Goal: Task Accomplishment & Management: Complete application form

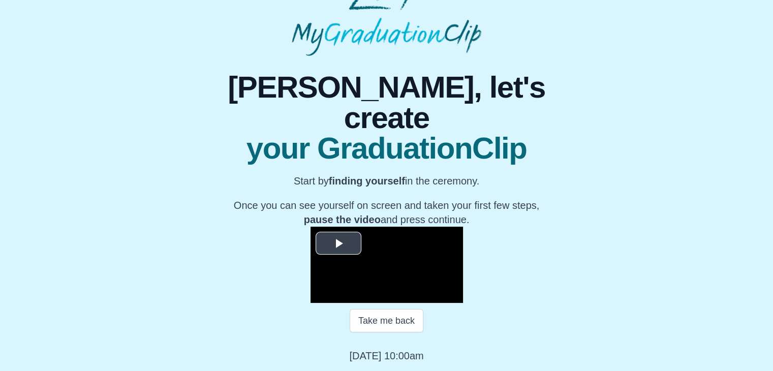
scroll to position [105, 0]
click at [339, 243] on span "Video Player" at bounding box center [339, 243] width 0 height 0
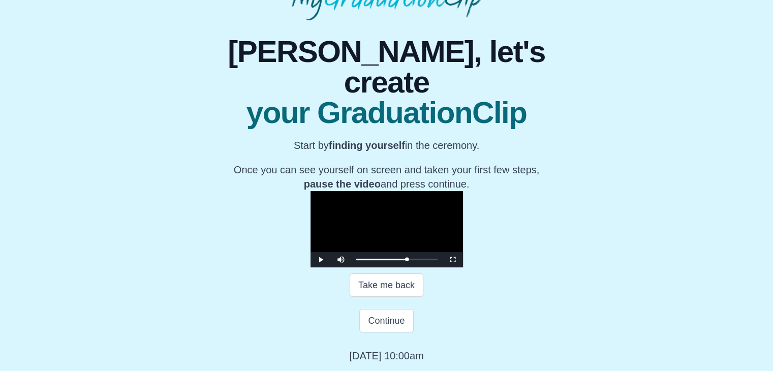
click at [377, 240] on video "Video Player" at bounding box center [387, 229] width 153 height 76
click at [396, 191] on video "Video Player" at bounding box center [387, 229] width 153 height 76
click at [396, 198] on video "Video Player" at bounding box center [387, 229] width 153 height 76
click at [386, 320] on button "Continue" at bounding box center [386, 320] width 54 height 23
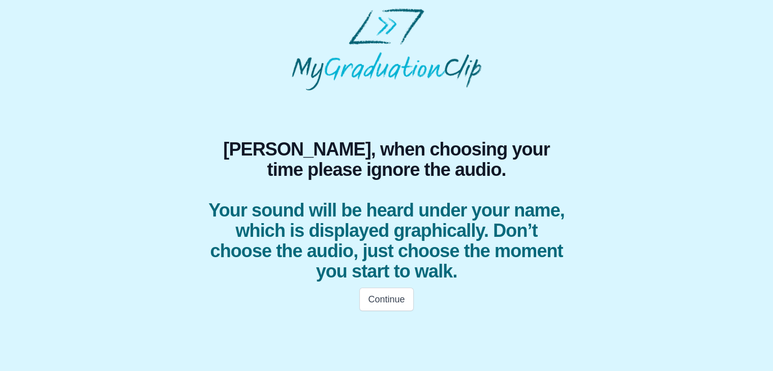
scroll to position [0, 0]
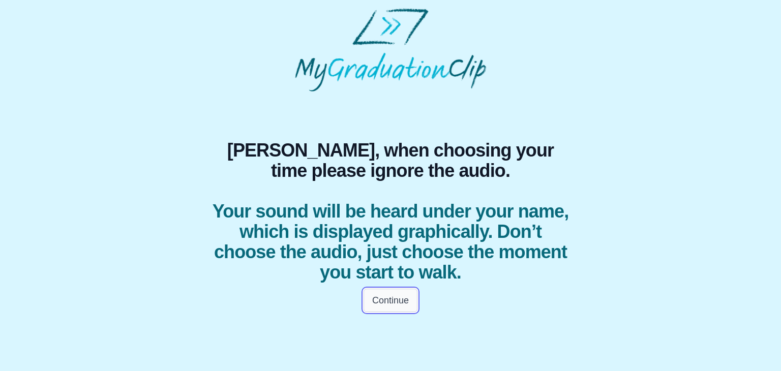
click at [384, 299] on button "Continue" at bounding box center [390, 300] width 54 height 23
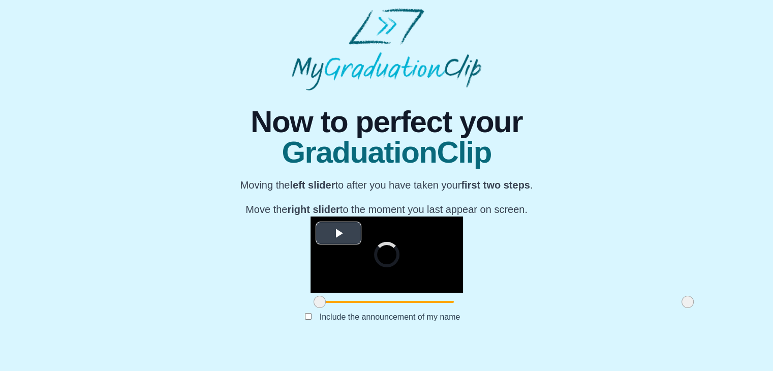
scroll to position [121, 0]
click at [314, 308] on span at bounding box center [320, 302] width 12 height 12
click at [311, 311] on div at bounding box center [387, 302] width 153 height 18
drag, startPoint x: 205, startPoint y: 320, endPoint x: 305, endPoint y: 323, distance: 99.7
click at [413, 308] on span at bounding box center [419, 302] width 12 height 12
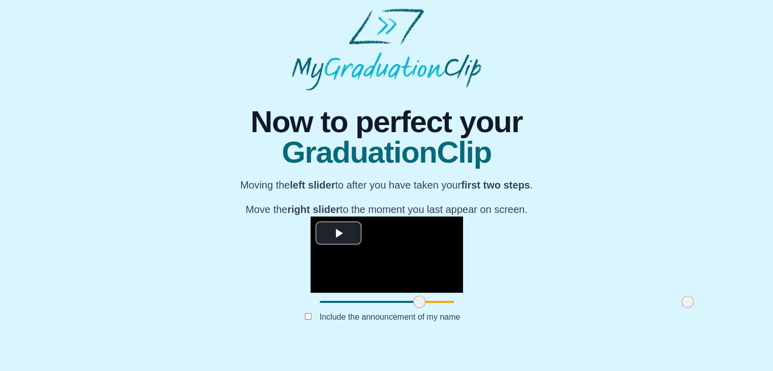
click at [682, 308] on span at bounding box center [688, 302] width 12 height 12
drag, startPoint x: 569, startPoint y: 324, endPoint x: 482, endPoint y: 324, distance: 87.4
click at [594, 308] on span at bounding box center [600, 302] width 12 height 12
click at [386, 343] on button "Submit" at bounding box center [387, 332] width 40 height 19
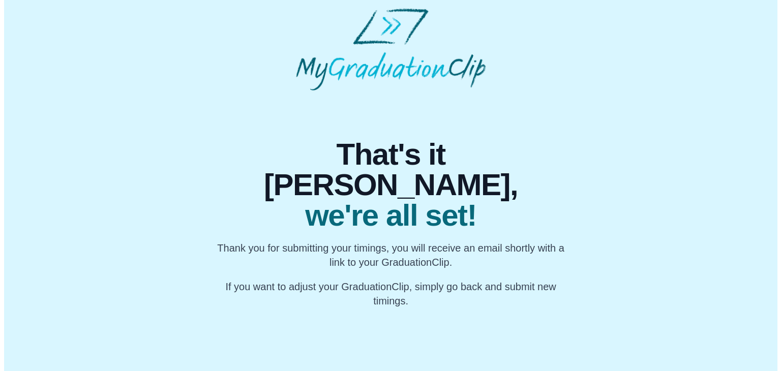
scroll to position [0, 0]
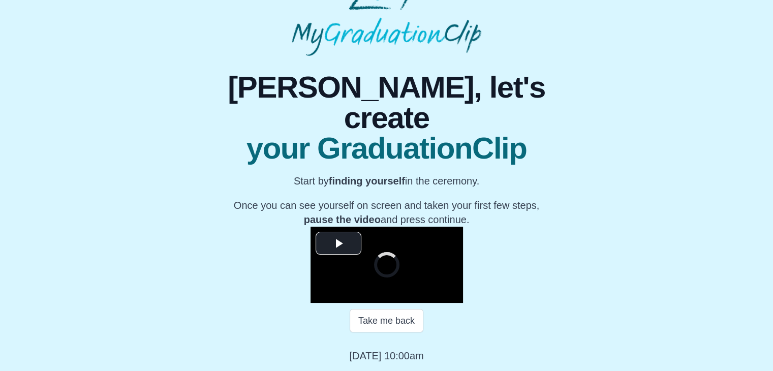
scroll to position [167, 0]
click at [339, 243] on span "Video Player" at bounding box center [339, 243] width 0 height 0
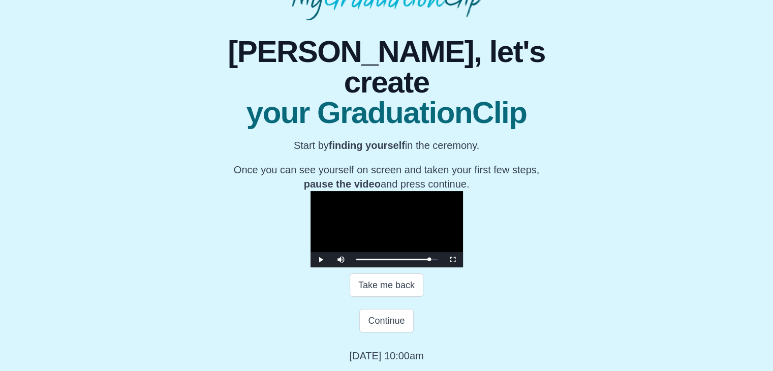
click at [393, 216] on video "Video Player" at bounding box center [387, 229] width 153 height 76
click at [401, 332] on button "Continue" at bounding box center [386, 320] width 54 height 23
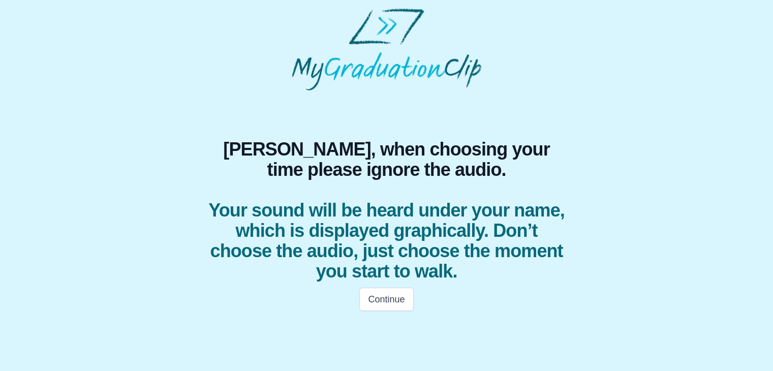
scroll to position [0, 0]
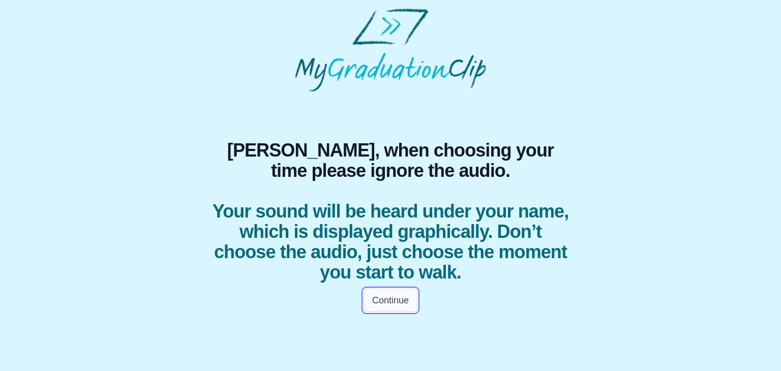
click at [377, 302] on button "Continue" at bounding box center [390, 300] width 54 height 23
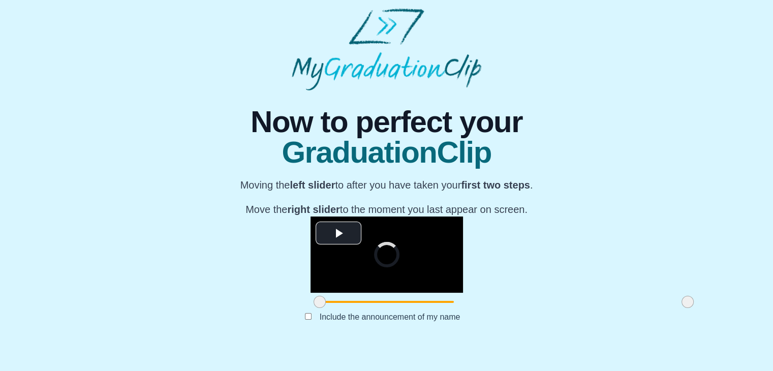
scroll to position [98, 0]
drag, startPoint x: 206, startPoint y: 343, endPoint x: 318, endPoint y: 352, distance: 112.2
click at [422, 311] on div at bounding box center [431, 302] width 18 height 18
drag, startPoint x: 574, startPoint y: 349, endPoint x: 473, endPoint y: 340, distance: 101.6
click at [578, 311] on div at bounding box center [587, 302] width 18 height 18
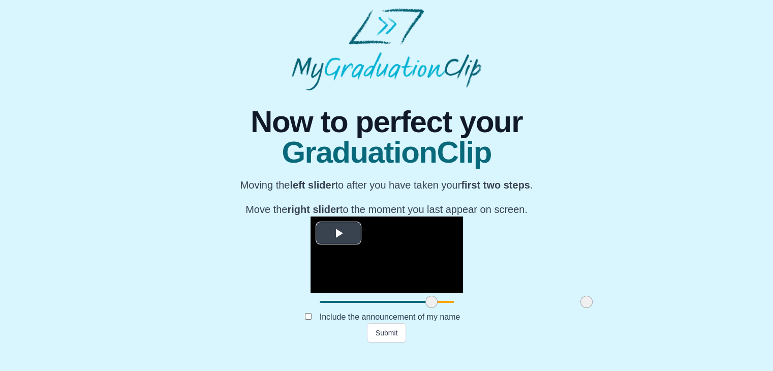
scroll to position [121, 0]
click at [390, 343] on button "Submit" at bounding box center [387, 332] width 40 height 19
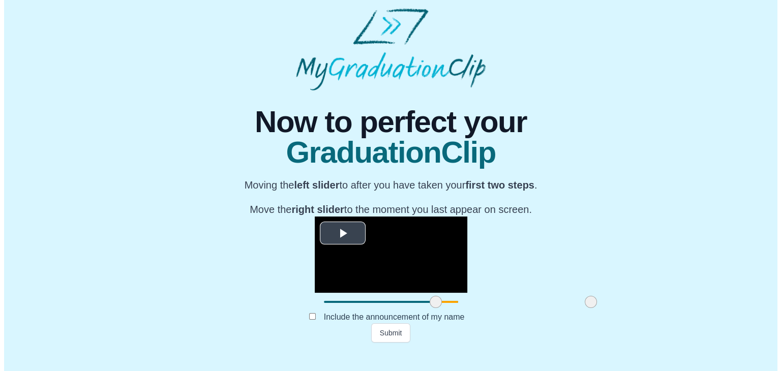
scroll to position [0, 0]
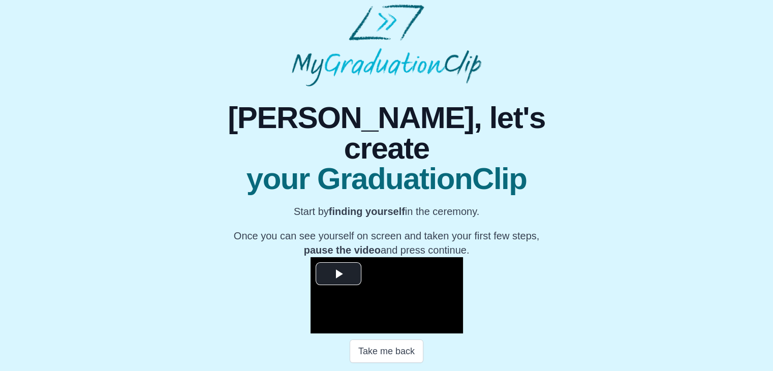
scroll to position [136, 0]
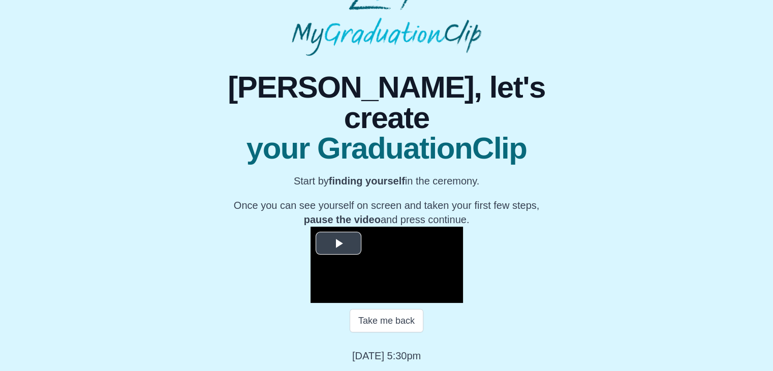
click at [339, 243] on span "Video Player" at bounding box center [339, 243] width 0 height 0
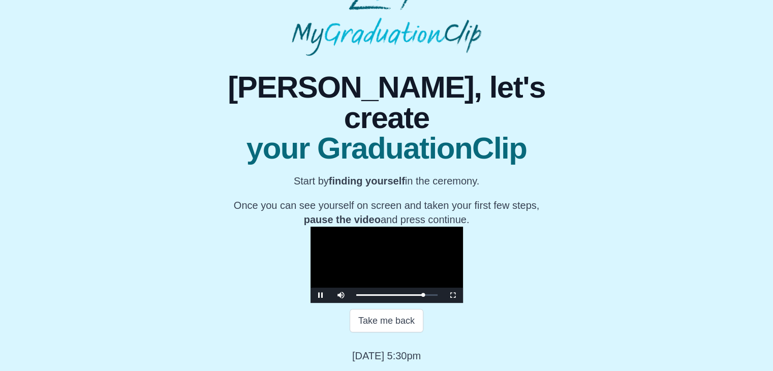
click at [330, 227] on video "Video Player" at bounding box center [387, 265] width 153 height 76
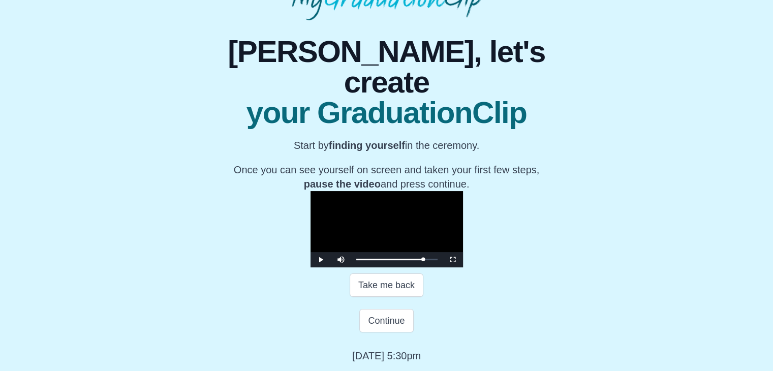
scroll to position [181, 0]
click at [390, 313] on button "Continue" at bounding box center [386, 320] width 54 height 23
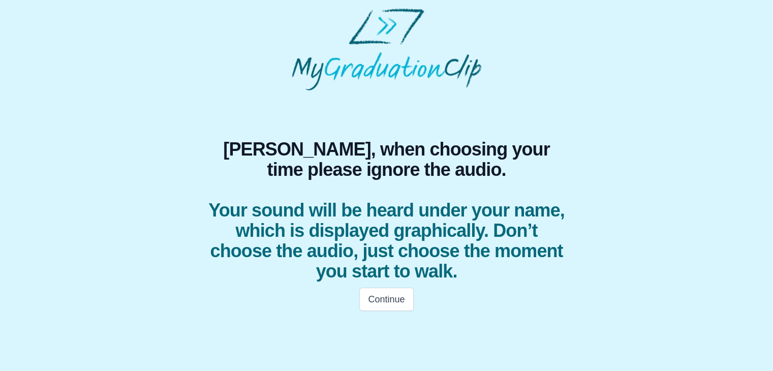
scroll to position [0, 0]
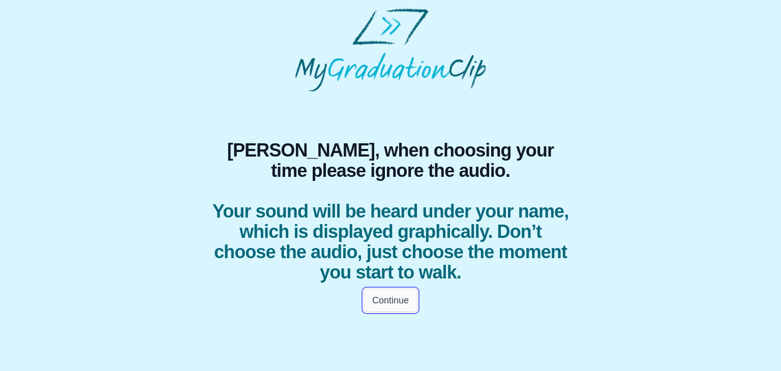
click at [388, 296] on button "Continue" at bounding box center [390, 300] width 54 height 23
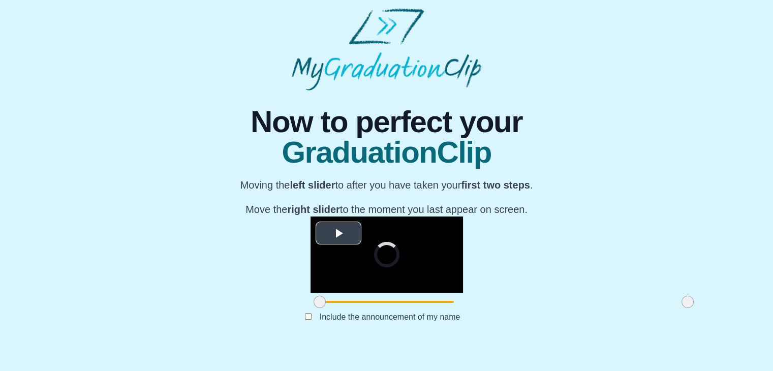
scroll to position [120, 0]
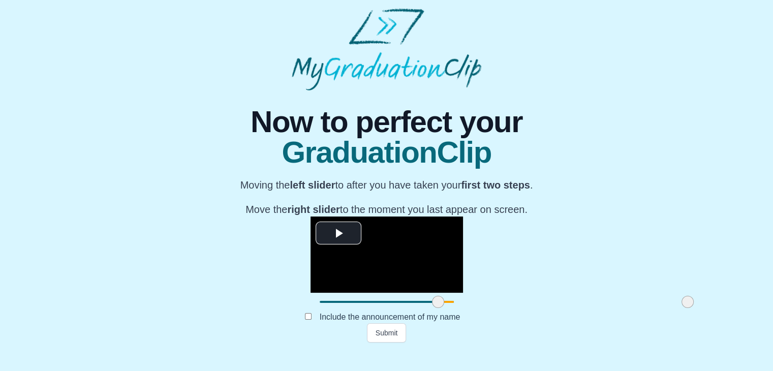
drag, startPoint x: 205, startPoint y: 322, endPoint x: 323, endPoint y: 325, distance: 118.5
click at [432, 308] on span at bounding box center [438, 302] width 12 height 12
drag, startPoint x: 575, startPoint y: 324, endPoint x: 555, endPoint y: 330, distance: 20.7
click at [659, 311] on div at bounding box center [668, 302] width 18 height 18
click at [382, 343] on button "Submit" at bounding box center [387, 332] width 40 height 19
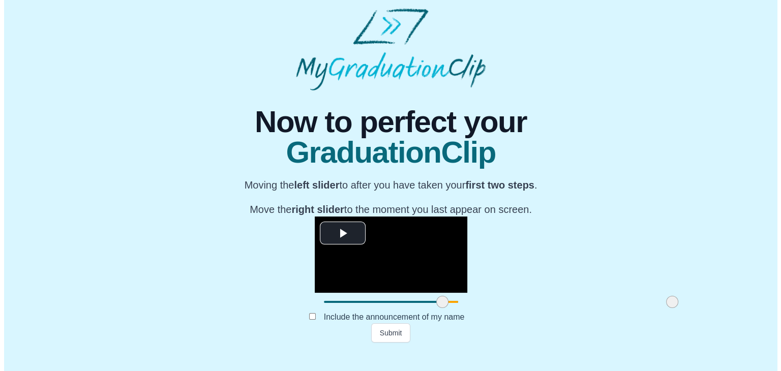
scroll to position [0, 0]
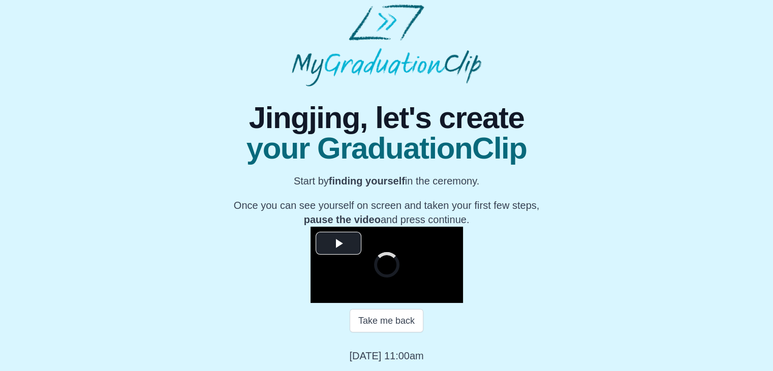
scroll to position [128, 0]
click at [339, 243] on span "Video Player" at bounding box center [339, 243] width 0 height 0
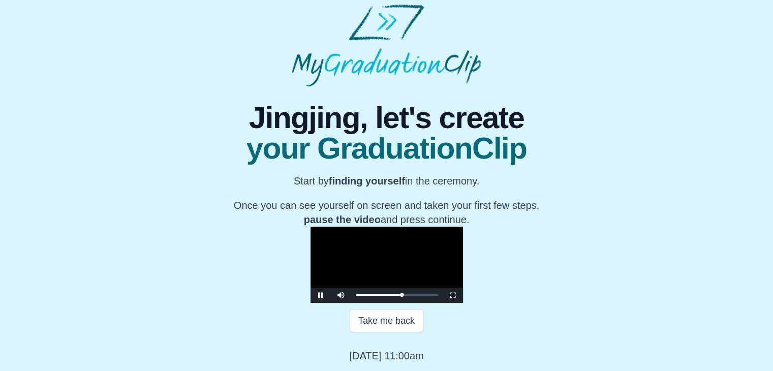
click at [311, 227] on video "Video Player" at bounding box center [387, 265] width 153 height 76
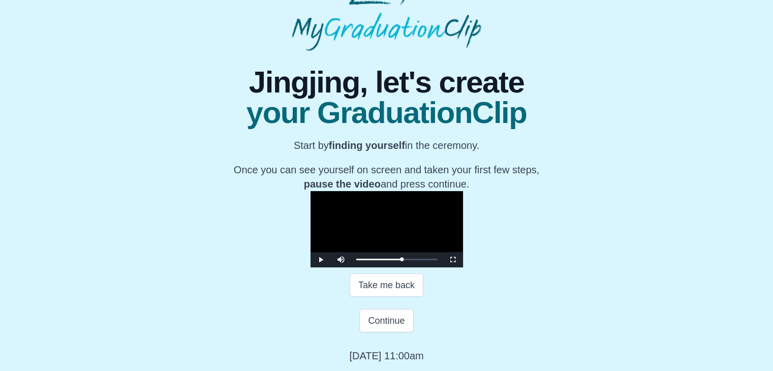
scroll to position [181, 0]
click at [384, 322] on button "Continue" at bounding box center [386, 320] width 54 height 23
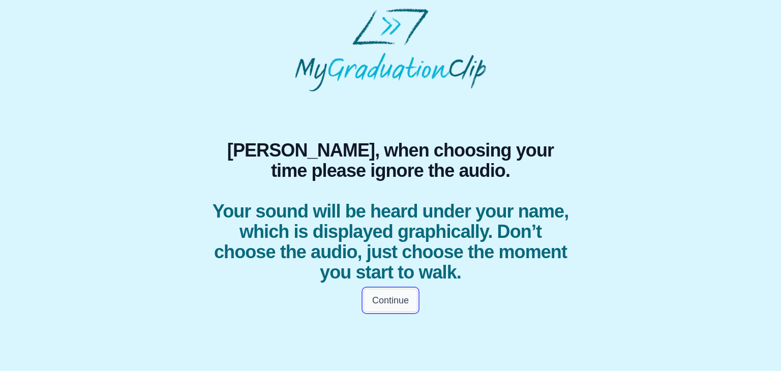
click at [388, 302] on button "Continue" at bounding box center [390, 300] width 54 height 23
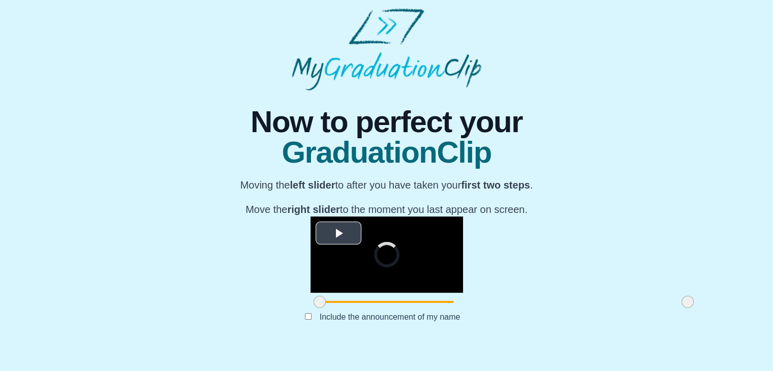
scroll to position [121, 0]
drag, startPoint x: 196, startPoint y: 320, endPoint x: 304, endPoint y: 317, distance: 107.3
click at [418, 311] on div at bounding box center [427, 302] width 18 height 18
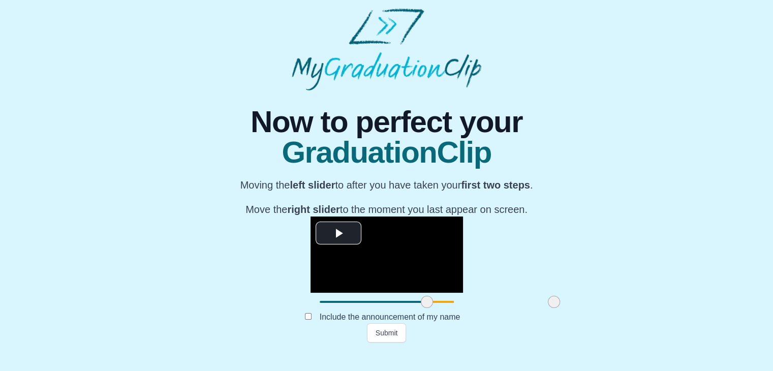
drag, startPoint x: 575, startPoint y: 321, endPoint x: 441, endPoint y: 323, distance: 133.7
click at [548, 308] on span at bounding box center [554, 302] width 12 height 12
click at [401, 343] on button "Submit" at bounding box center [387, 332] width 40 height 19
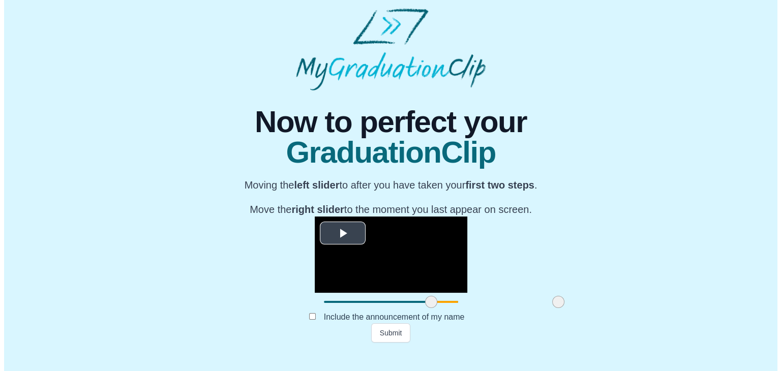
scroll to position [0, 0]
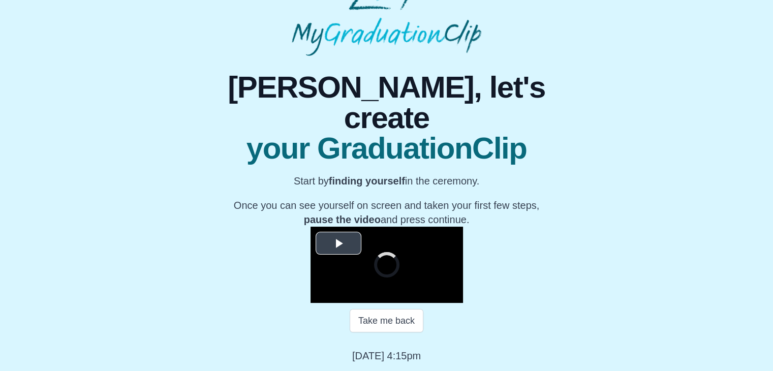
scroll to position [122, 0]
click at [339, 243] on span "Video Player" at bounding box center [339, 243] width 0 height 0
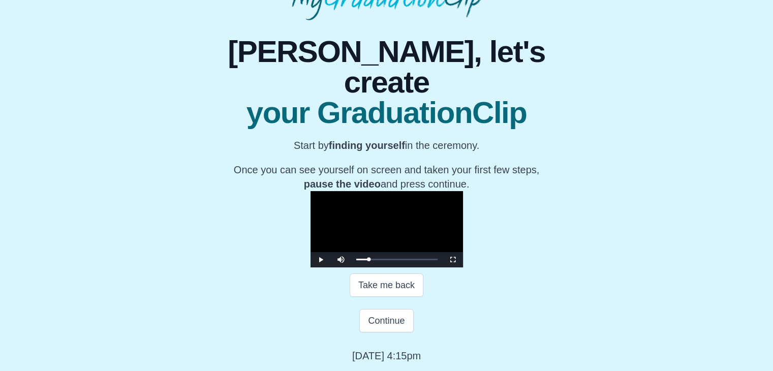
click at [362, 213] on video "Video Player" at bounding box center [387, 229] width 153 height 76
click at [388, 324] on button "Continue" at bounding box center [386, 320] width 54 height 23
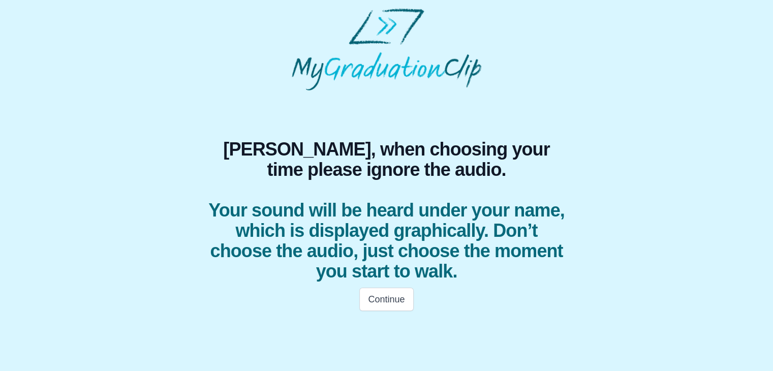
scroll to position [0, 0]
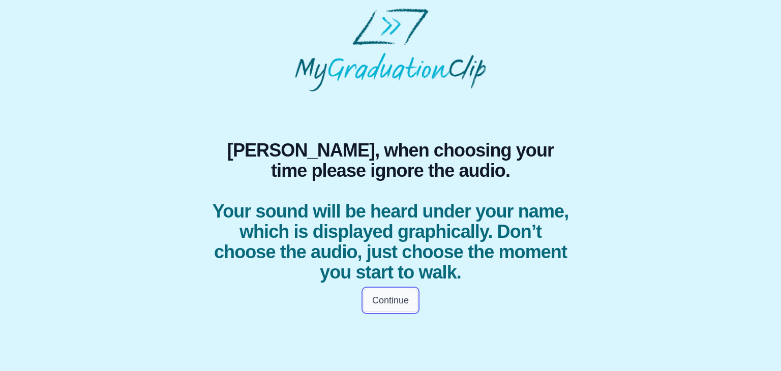
click at [393, 300] on button "Continue" at bounding box center [390, 300] width 54 height 23
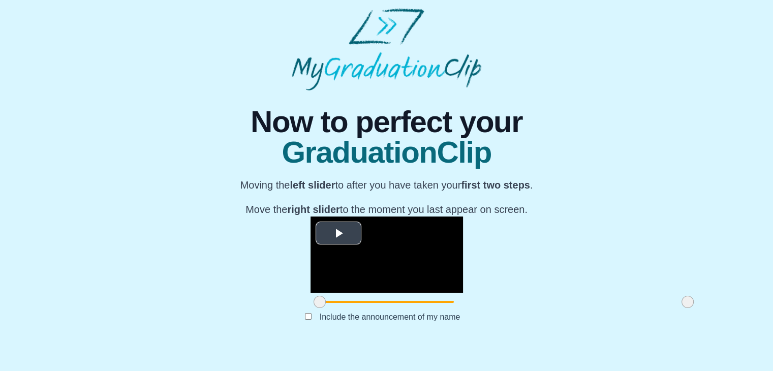
scroll to position [121, 0]
drag, startPoint x: 203, startPoint y: 325, endPoint x: 257, endPoint y: 314, distance: 55.1
click at [365, 311] on div at bounding box center [374, 302] width 18 height 18
drag, startPoint x: 565, startPoint y: 320, endPoint x: 506, endPoint y: 320, distance: 59.5
click at [622, 308] on span at bounding box center [628, 302] width 12 height 12
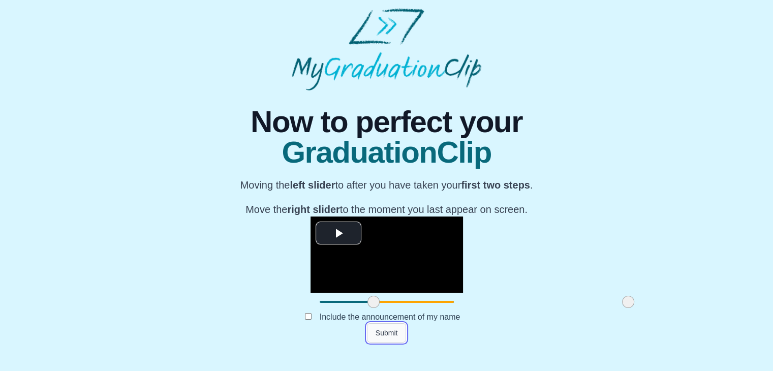
click at [395, 343] on button "Submit" at bounding box center [387, 332] width 40 height 19
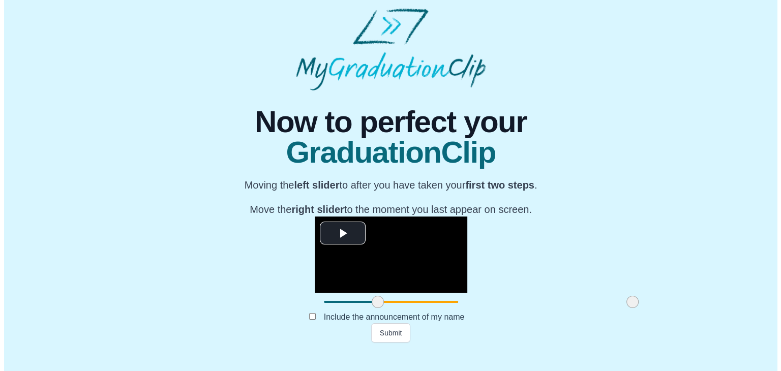
scroll to position [0, 0]
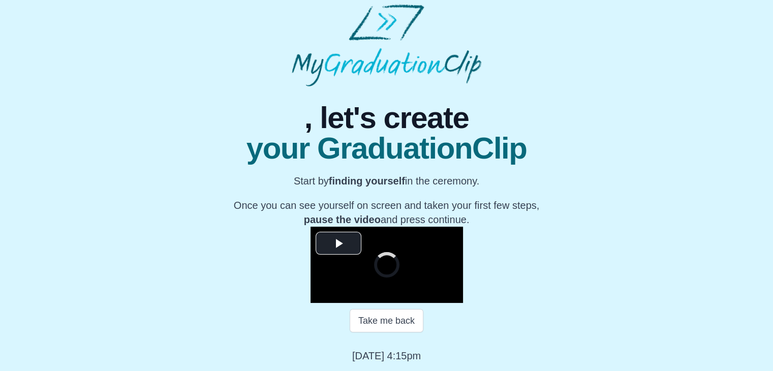
scroll to position [94, 0]
click at [339, 243] on span "Video Player" at bounding box center [339, 243] width 0 height 0
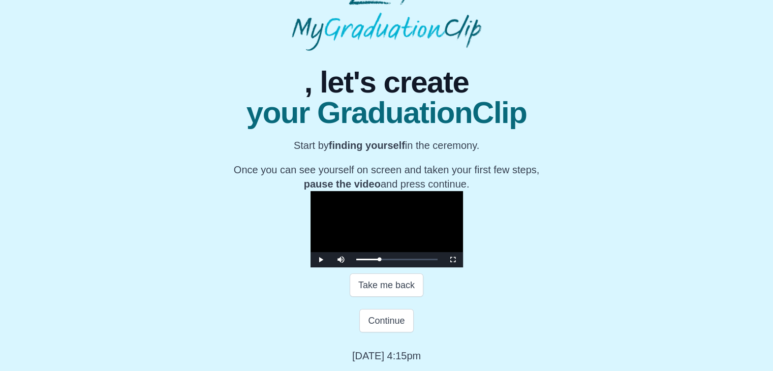
click at [312, 195] on video "Video Player" at bounding box center [387, 229] width 153 height 76
click at [372, 325] on button "Continue" at bounding box center [386, 320] width 54 height 23
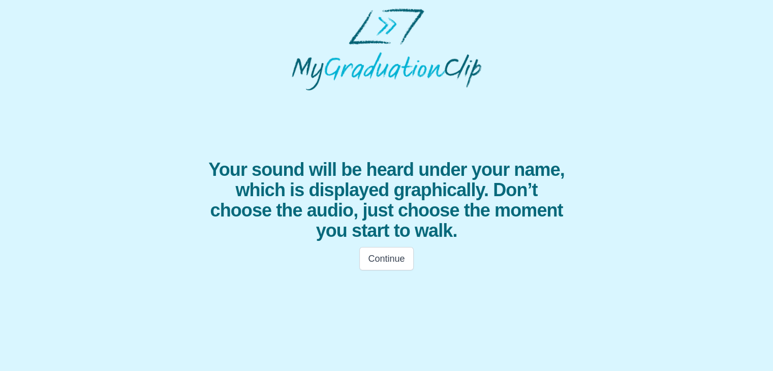
scroll to position [0, 0]
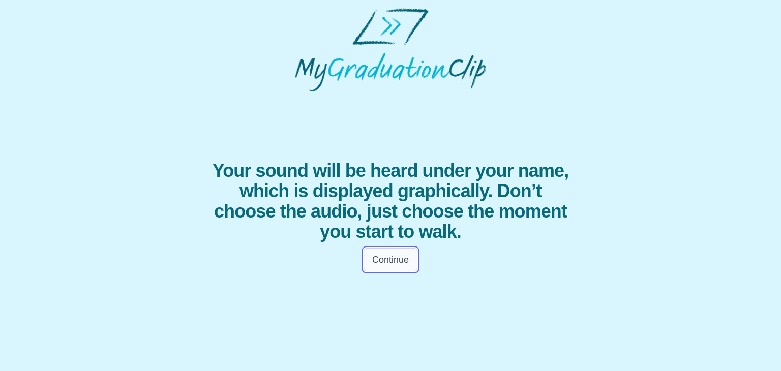
click at [403, 267] on button "Continue" at bounding box center [390, 259] width 54 height 23
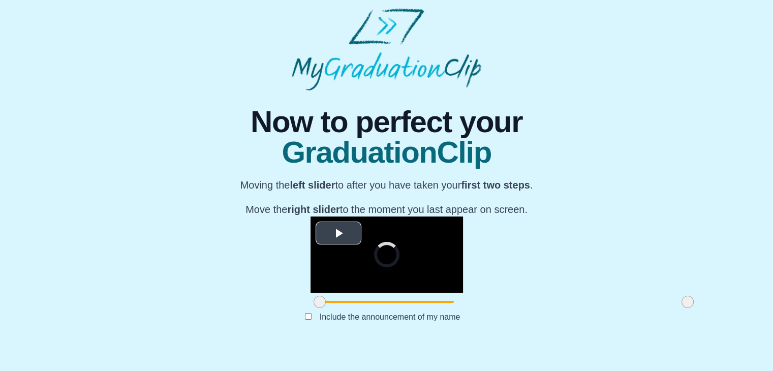
scroll to position [121, 0]
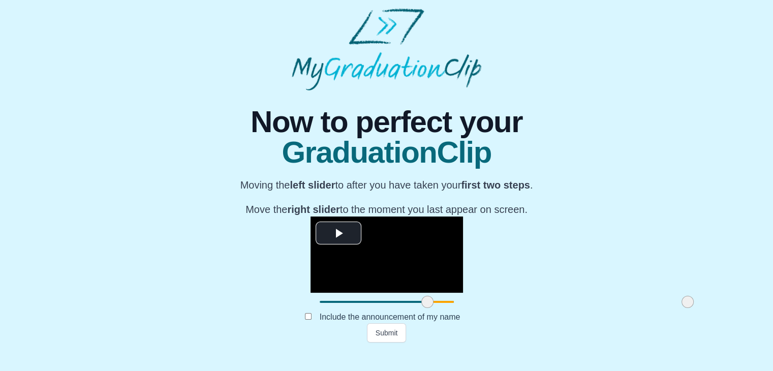
drag, startPoint x: 199, startPoint y: 321, endPoint x: 307, endPoint y: 324, distance: 107.8
click at [421, 308] on span at bounding box center [427, 302] width 12 height 12
drag, startPoint x: 569, startPoint y: 325, endPoint x: 547, endPoint y: 320, distance: 22.6
click at [660, 308] on span at bounding box center [666, 302] width 12 height 12
click at [382, 343] on button "Submit" at bounding box center [387, 332] width 40 height 19
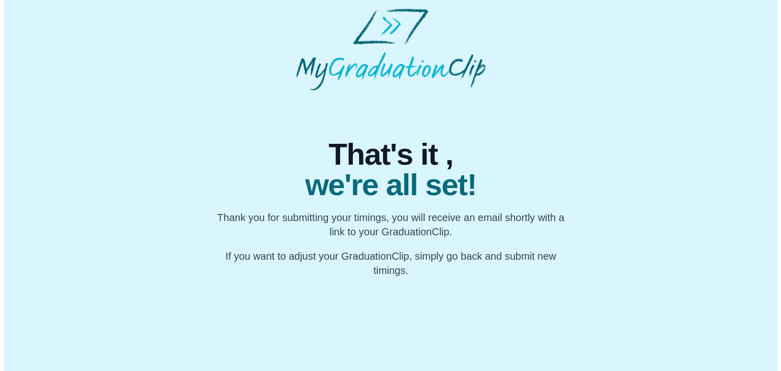
scroll to position [0, 0]
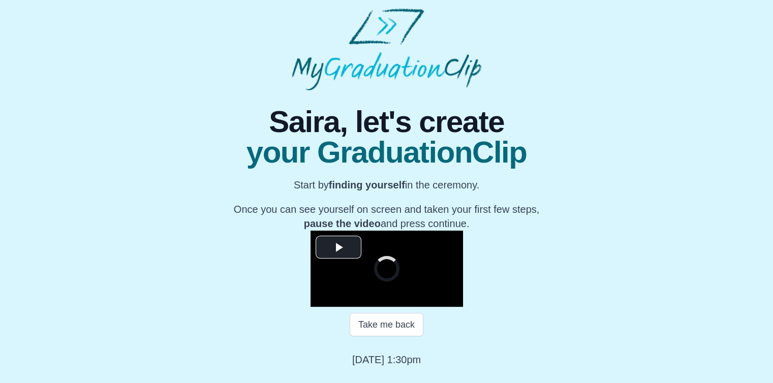
scroll to position [120, 0]
click at [339, 247] on span "Video Player" at bounding box center [339, 247] width 0 height 0
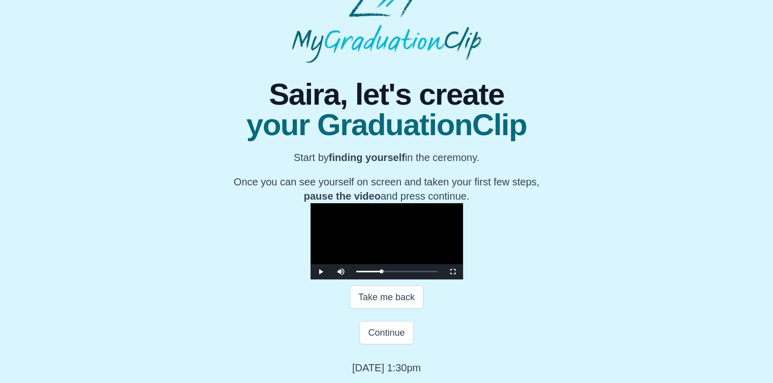
click at [344, 211] on video "Video Player" at bounding box center [387, 241] width 153 height 76
click at [388, 309] on button "Take me back" at bounding box center [387, 297] width 74 height 23
click at [388, 280] on video "Video Player" at bounding box center [387, 241] width 153 height 76
click at [370, 255] on video "Video Player" at bounding box center [387, 241] width 153 height 76
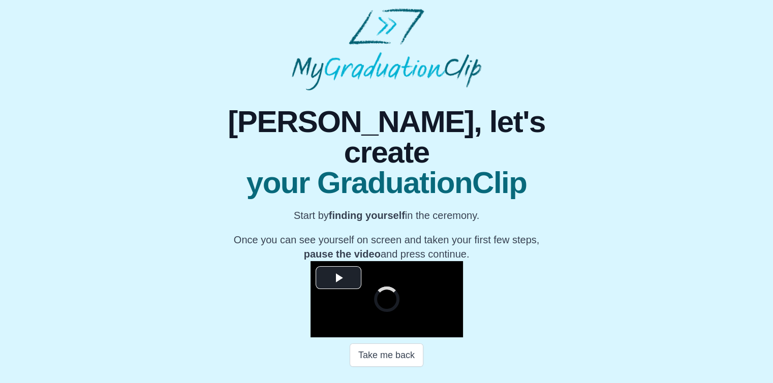
scroll to position [133, 0]
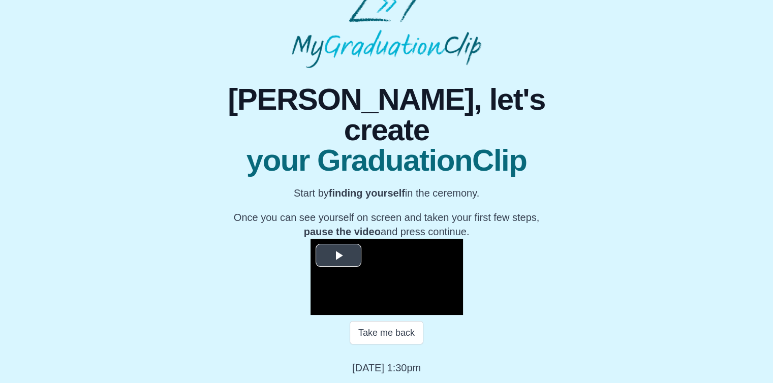
click at [339, 255] on span "Video Player" at bounding box center [339, 255] width 0 height 0
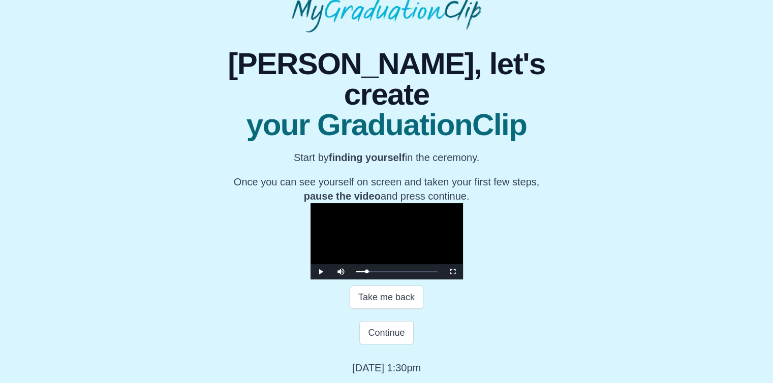
click at [362, 228] on video "Video Player" at bounding box center [387, 241] width 153 height 76
click at [380, 330] on button "Continue" at bounding box center [386, 332] width 54 height 23
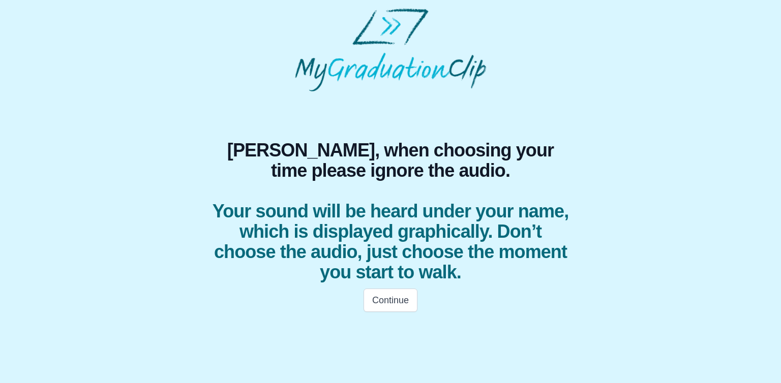
click at [378, 315] on div "Continue" at bounding box center [390, 301] width 390 height 36
click at [379, 309] on button "Continue" at bounding box center [390, 300] width 54 height 23
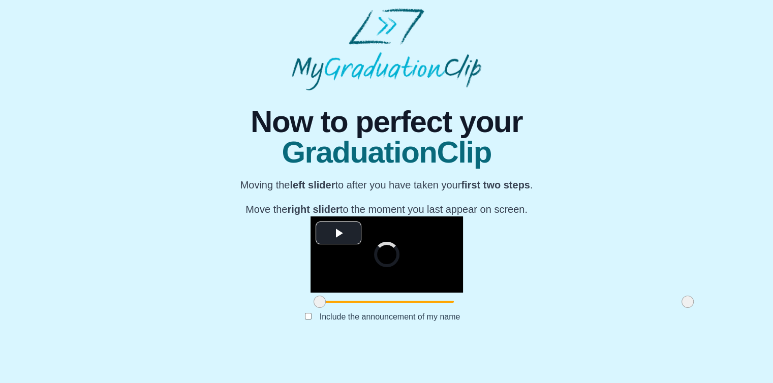
scroll to position [109, 0]
drag, startPoint x: 203, startPoint y: 334, endPoint x: 307, endPoint y: 342, distance: 103.5
click at [414, 311] on div at bounding box center [423, 302] width 18 height 18
drag, startPoint x: 569, startPoint y: 337, endPoint x: 475, endPoint y: 340, distance: 93.6
click at [588, 308] on span at bounding box center [594, 302] width 12 height 12
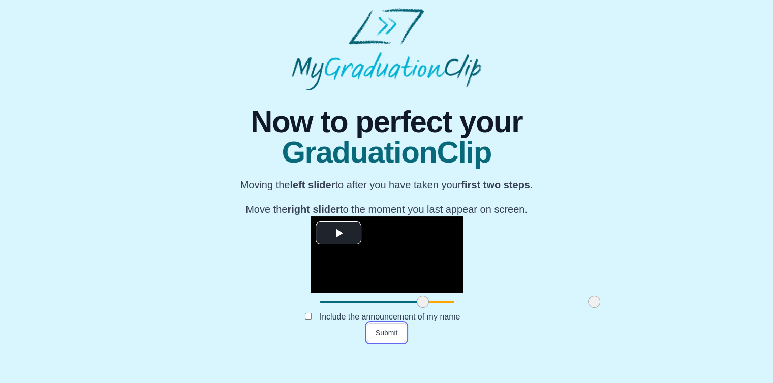
click at [382, 343] on button "Submit" at bounding box center [387, 332] width 40 height 19
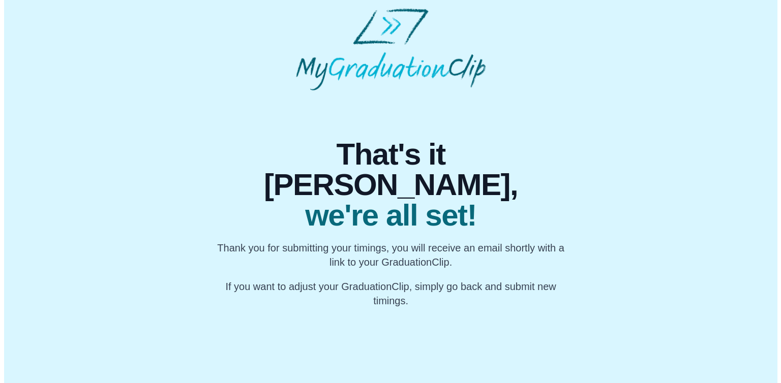
scroll to position [0, 0]
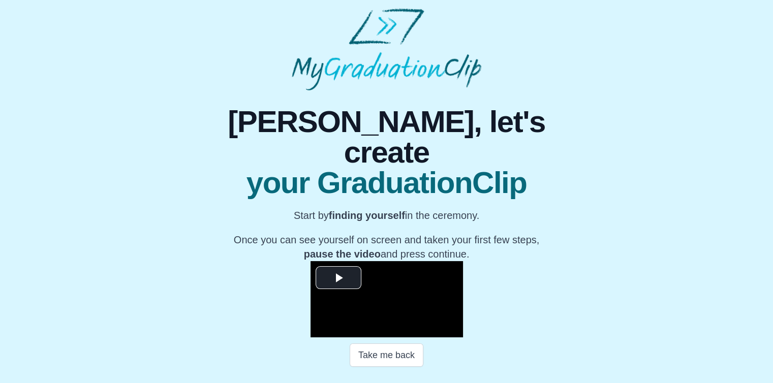
scroll to position [133, 0]
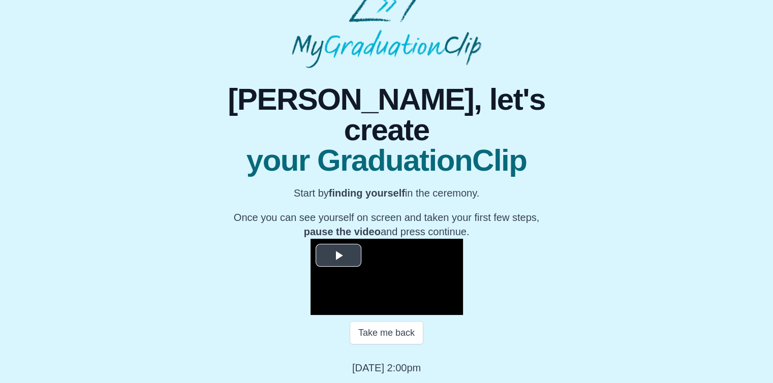
click at [339, 255] on span "Video Player" at bounding box center [339, 255] width 0 height 0
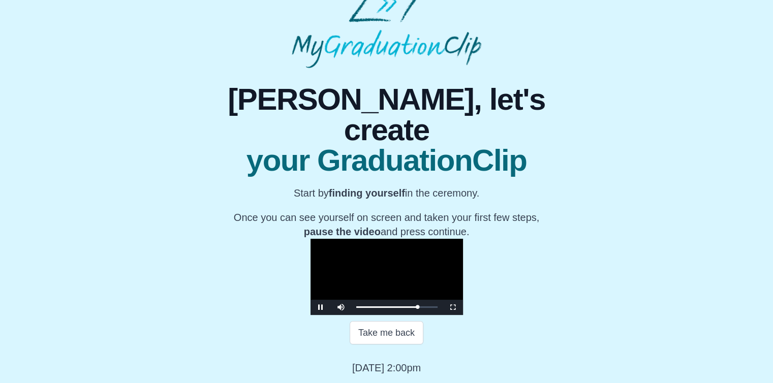
scroll to position [118, 0]
click at [326, 239] on video "Video Player" at bounding box center [387, 277] width 153 height 76
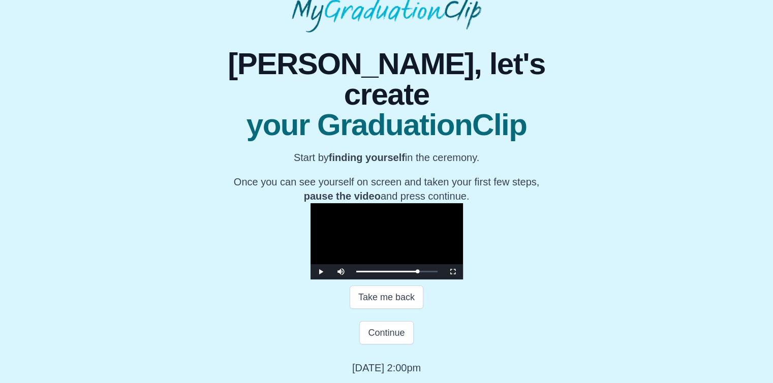
scroll to position [169, 0]
click at [390, 330] on button "Continue" at bounding box center [386, 332] width 54 height 23
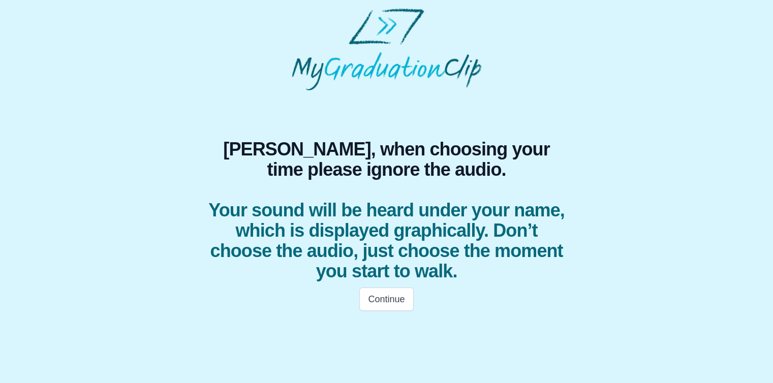
scroll to position [0, 0]
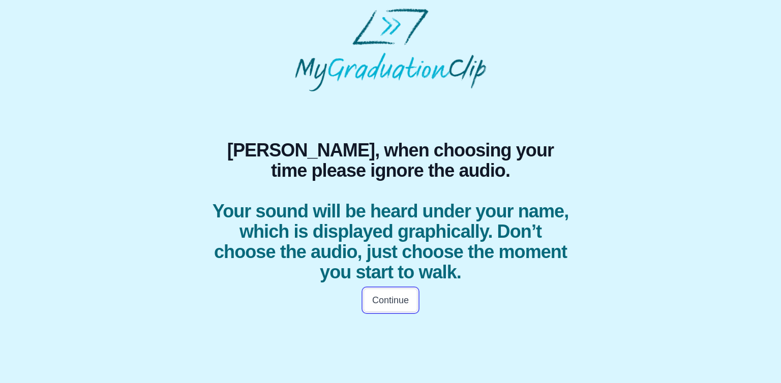
click at [374, 303] on button "Continue" at bounding box center [390, 300] width 54 height 23
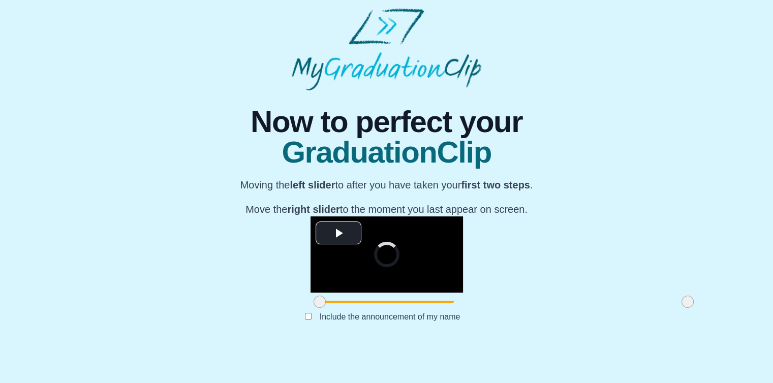
scroll to position [109, 0]
drag, startPoint x: 204, startPoint y: 332, endPoint x: 321, endPoint y: 345, distance: 117.7
click at [321, 343] on div "**********" at bounding box center [386, 216] width 387 height 252
drag, startPoint x: 570, startPoint y: 333, endPoint x: 449, endPoint y: 341, distance: 120.7
click at [558, 311] on div at bounding box center [567, 302] width 18 height 18
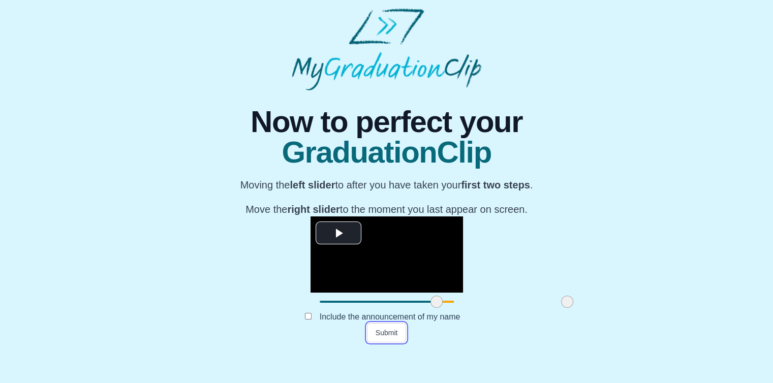
click at [390, 343] on button "Submit" at bounding box center [387, 332] width 40 height 19
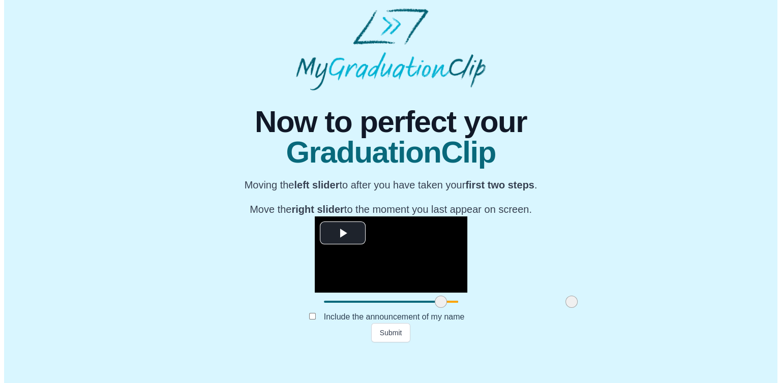
scroll to position [0, 0]
